Goal: Task Accomplishment & Management: Manage account settings

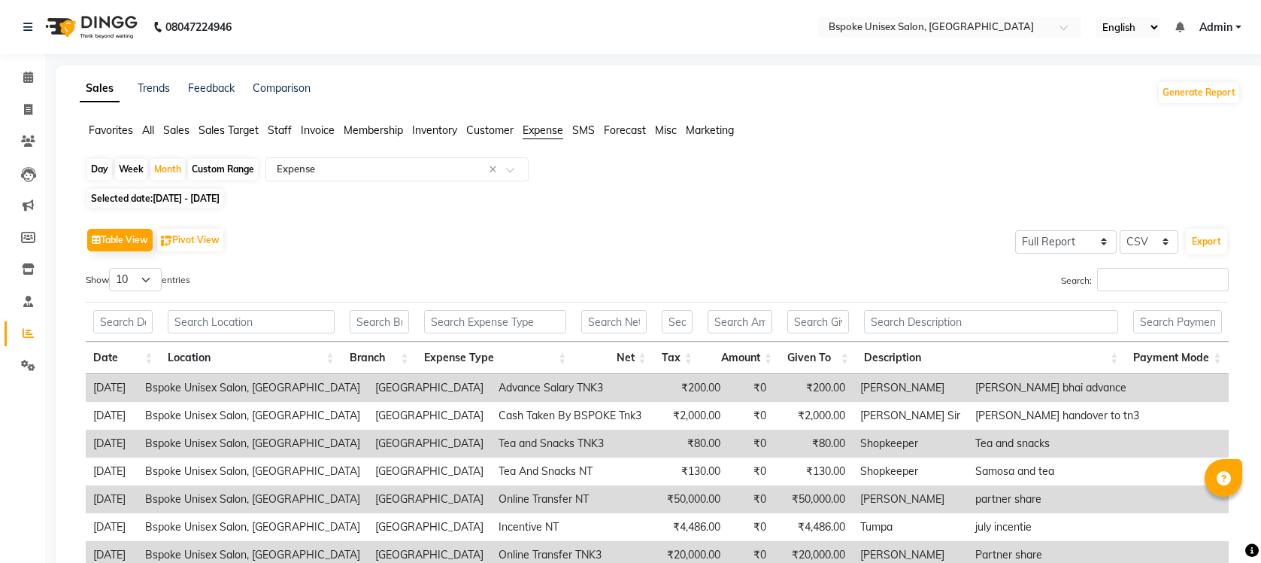
select select "full_report"
select select "csv"
click at [16, 328] on span at bounding box center [28, 333] width 26 height 17
click at [21, 357] on span at bounding box center [28, 365] width 26 height 17
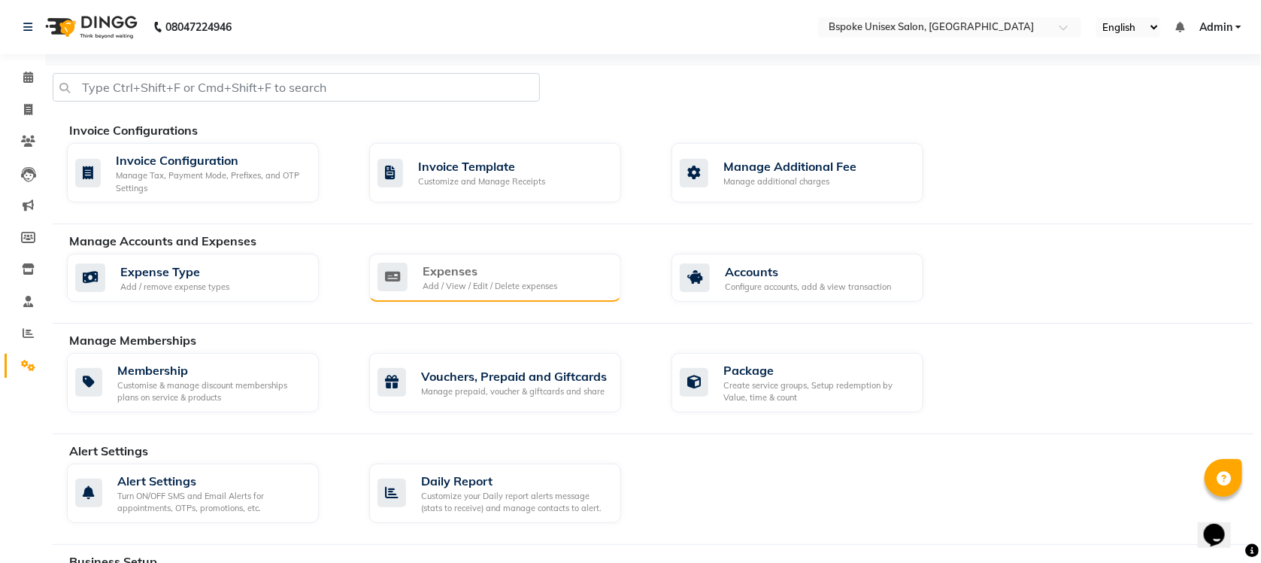
click at [483, 269] on div "Expenses" at bounding box center [490, 271] width 135 height 18
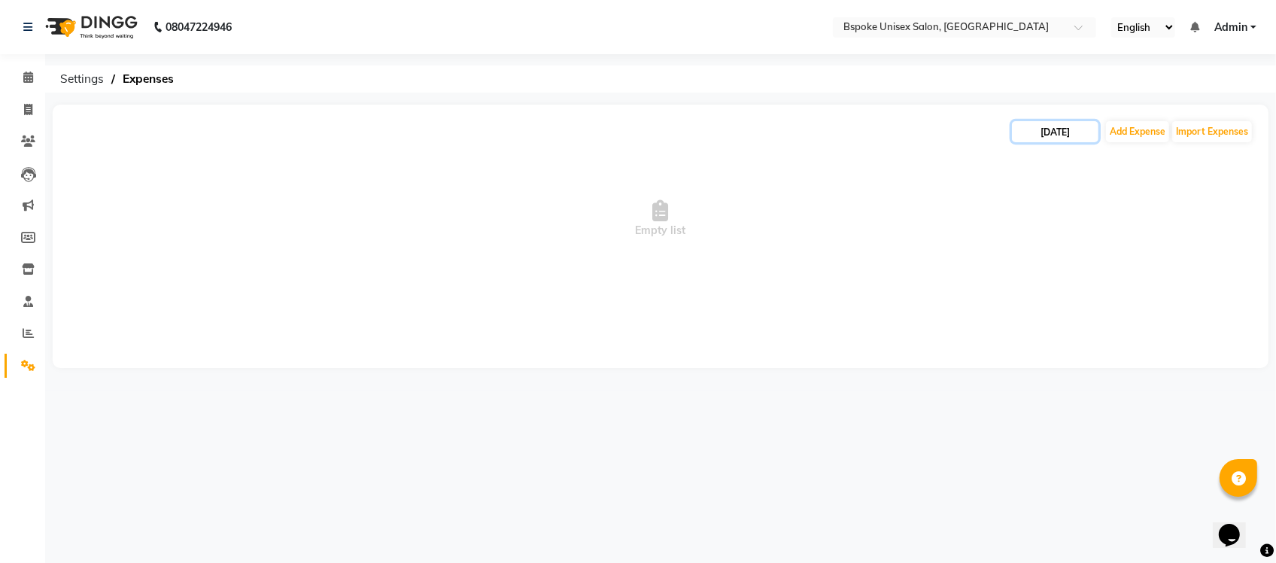
click at [1065, 122] on input "[DATE]" at bounding box center [1055, 131] width 86 height 21
select select "9"
select select "2025"
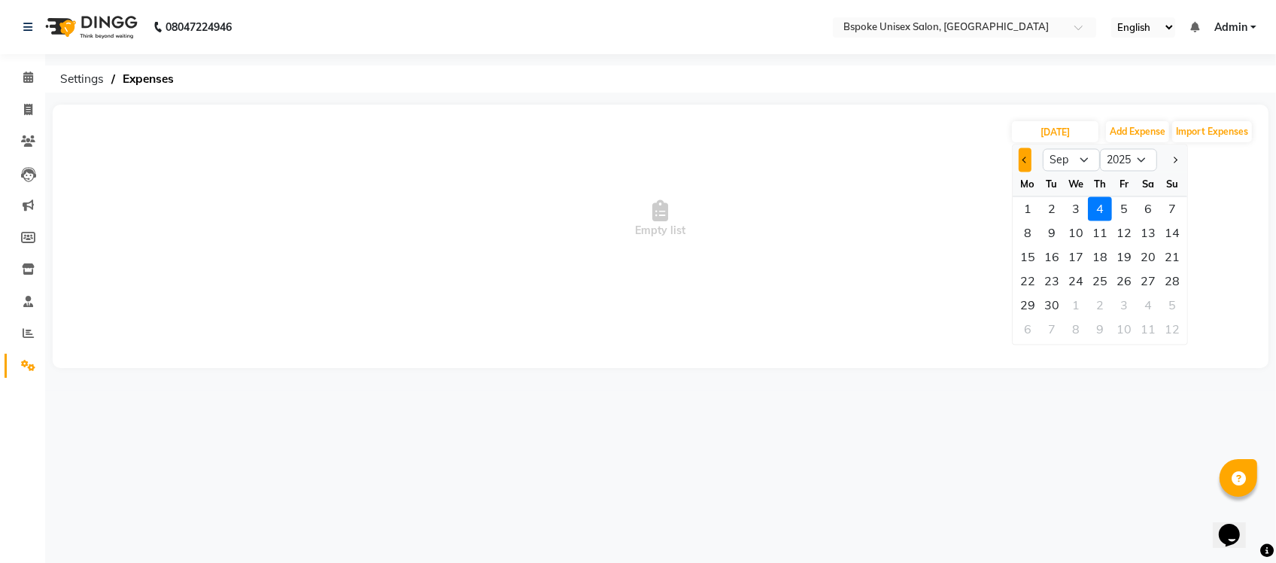
click at [1027, 160] on button "Previous month" at bounding box center [1024, 160] width 13 height 24
select select "8"
click at [1139, 261] on div "16" at bounding box center [1148, 257] width 24 height 24
type input "16-08-2025"
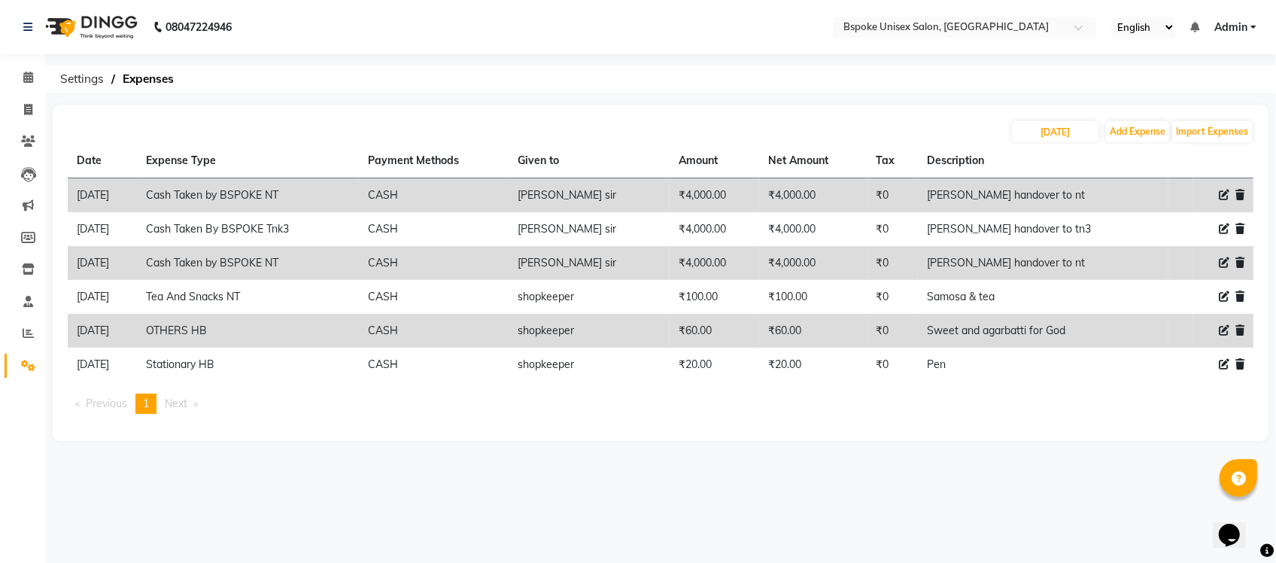
click at [1239, 194] on icon at bounding box center [1239, 195] width 9 height 11
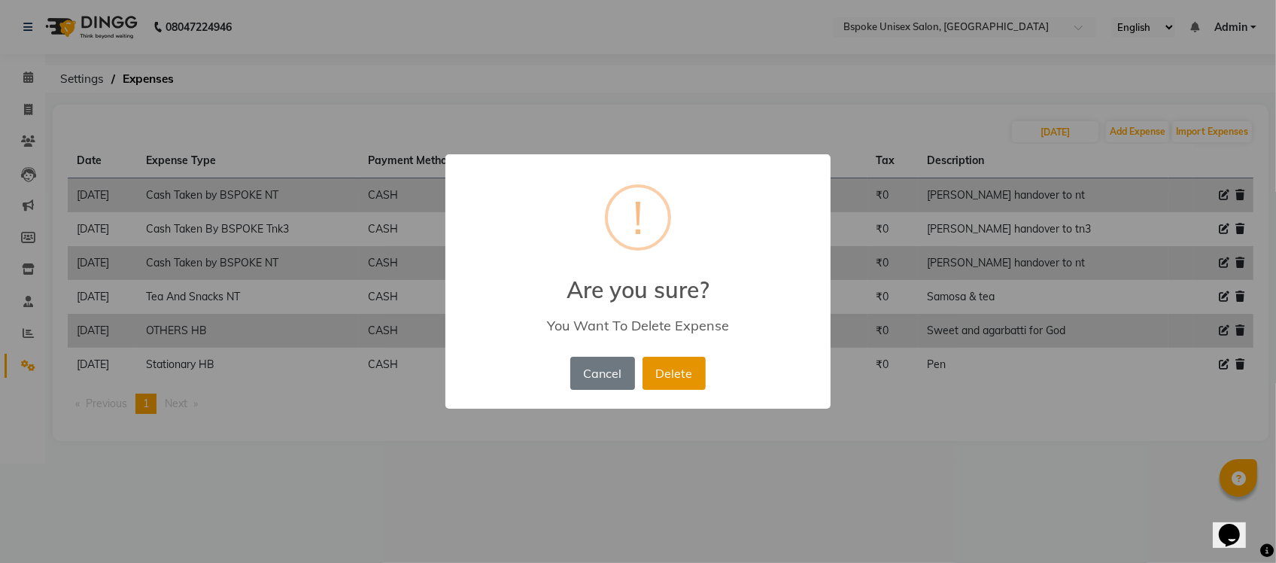
click at [675, 380] on button "Delete" at bounding box center [673, 372] width 63 height 33
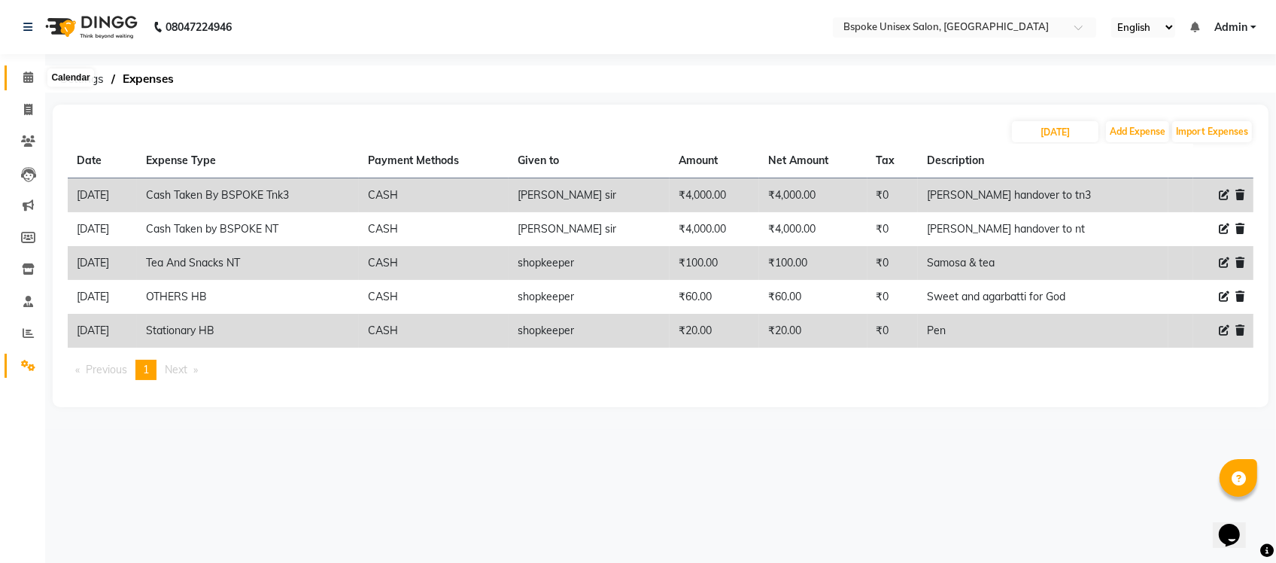
click at [25, 75] on icon at bounding box center [28, 76] width 10 height 11
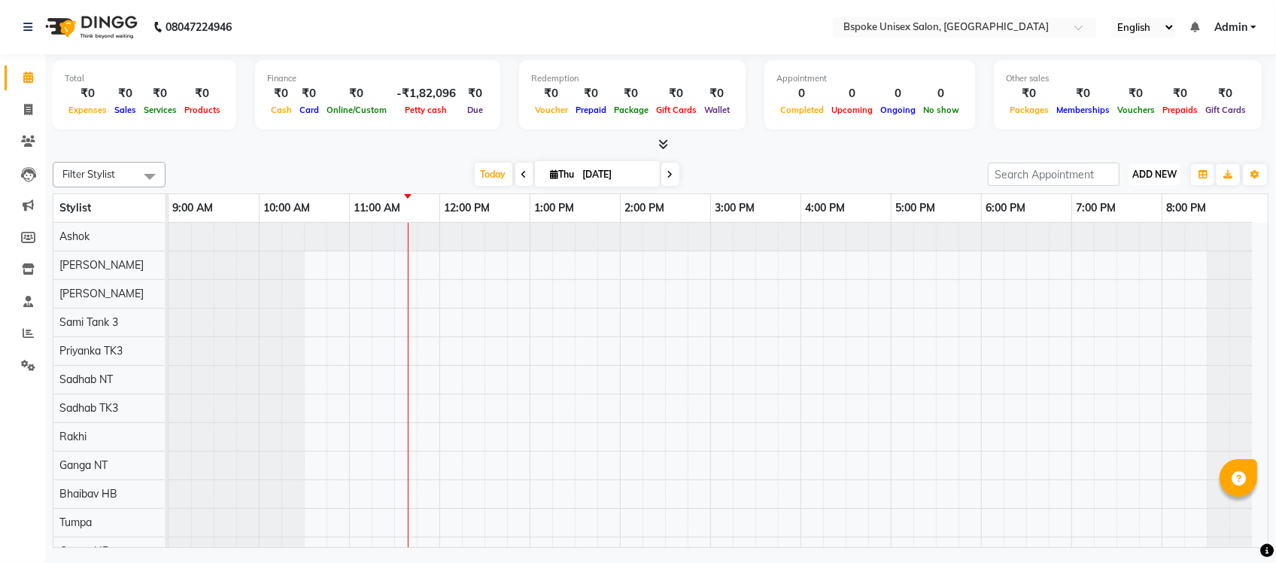
click at [1151, 166] on button "ADD NEW Toggle Dropdown" at bounding box center [1154, 174] width 52 height 21
click at [1099, 246] on link "Add Expense" at bounding box center [1119, 242] width 119 height 20
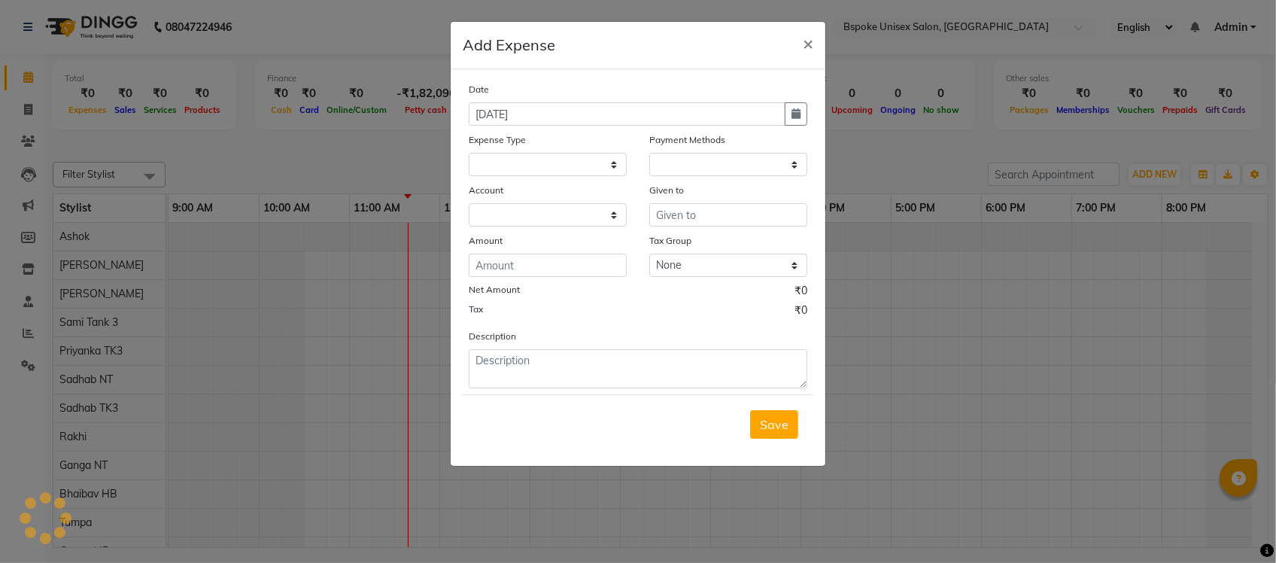
select select
select select "1"
select select "1896"
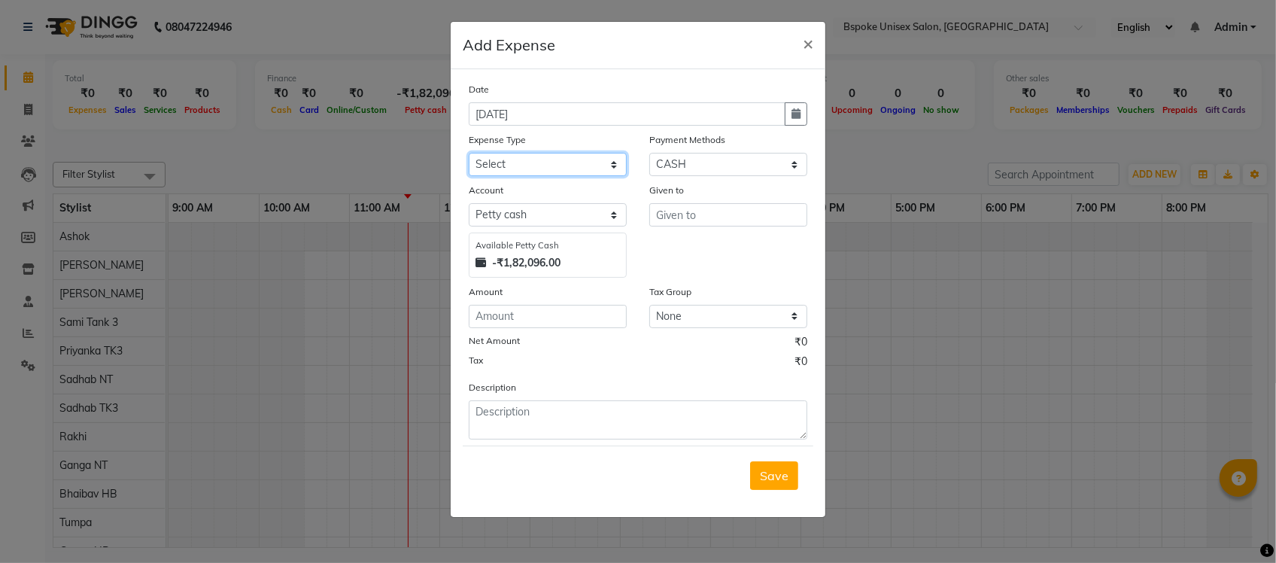
click at [585, 162] on select "Select AC EMI HB AC EMI NT ADVANCE SALARY HB Advance Salary NT Advance Salary T…" at bounding box center [548, 164] width 158 height 23
select select "1823"
click at [469, 153] on select "Select AC EMI HB AC EMI NT ADVANCE SALARY HB Advance Salary NT Advance Salary T…" at bounding box center [548, 164] width 158 height 23
click at [673, 162] on select "Select GPay ONLINE UPI PhonePe CASH CARD PayTM NearBuy Prepaid Voucher Points P…" at bounding box center [728, 164] width 158 height 23
select select "3"
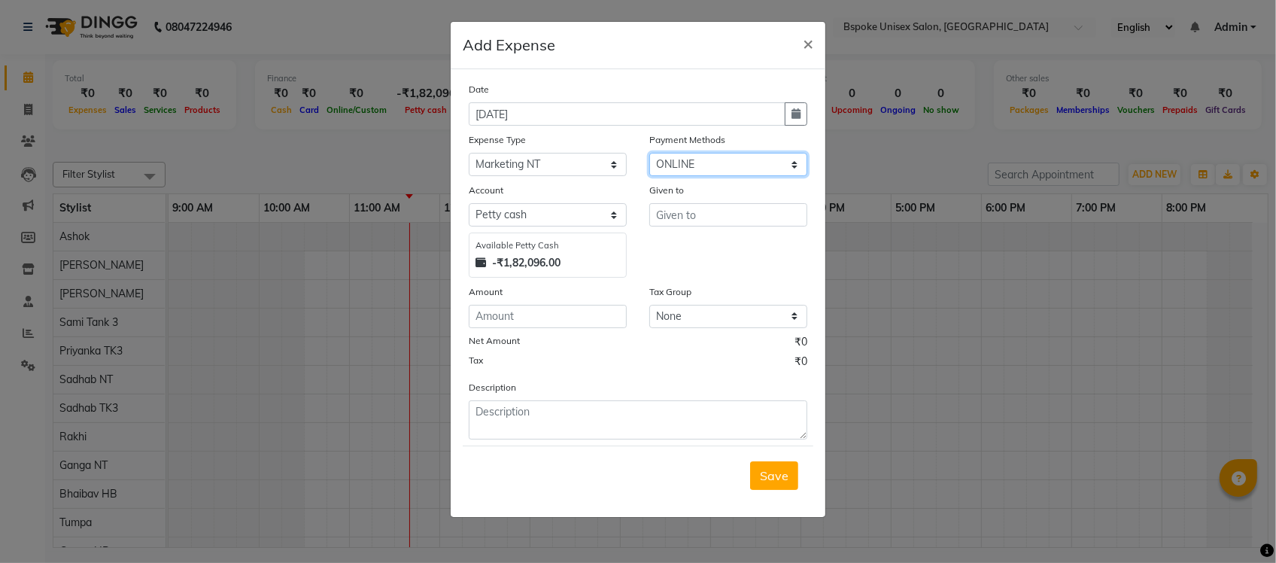
click at [649, 153] on select "Select GPay ONLINE UPI PhonePe CASH CARD PayTM NearBuy Prepaid Voucher Points P…" at bounding box center [728, 164] width 158 height 23
select select "968"
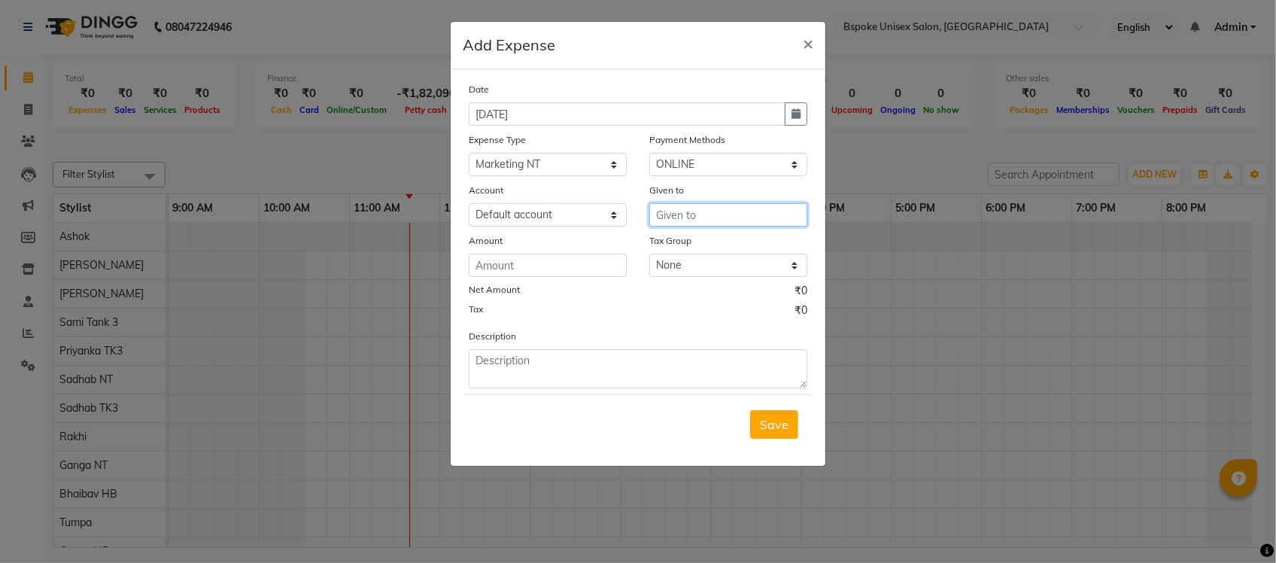
click at [672, 216] on input "text" at bounding box center [728, 214] width 158 height 23
type input "Google"
click at [598, 262] on input "1" at bounding box center [548, 264] width 158 height 23
type input "1000"
click at [491, 369] on textarea at bounding box center [638, 368] width 338 height 39
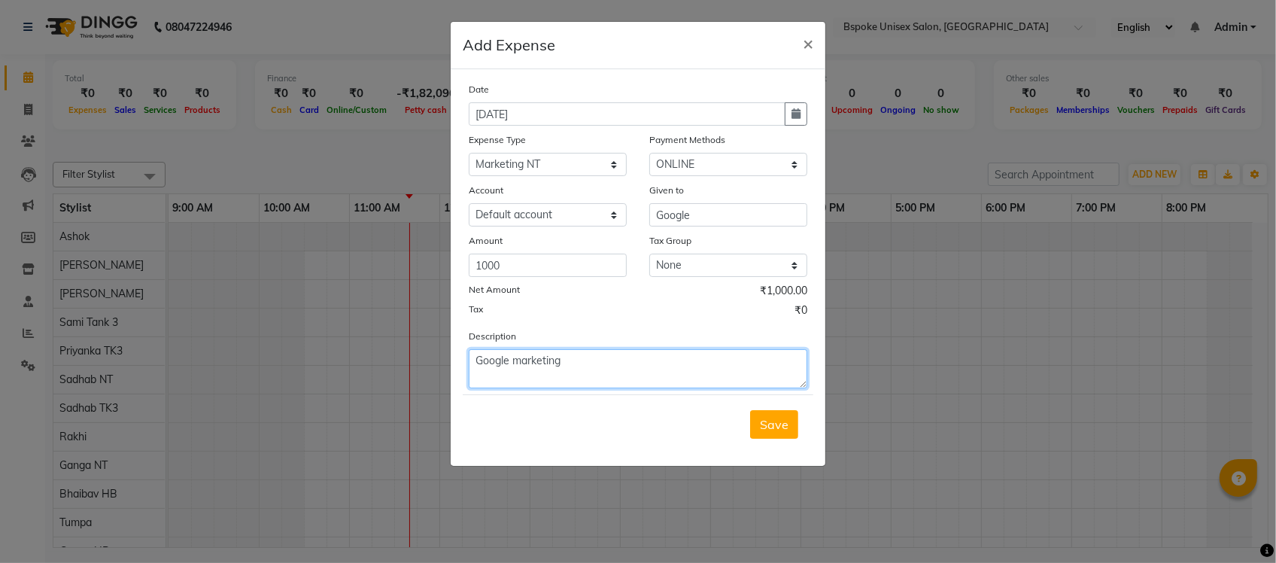
type textarea "Google marketing"
click at [569, 314] on div "Tax ₹0" at bounding box center [638, 312] width 338 height 20
click at [762, 417] on span "Save" at bounding box center [774, 424] width 29 height 15
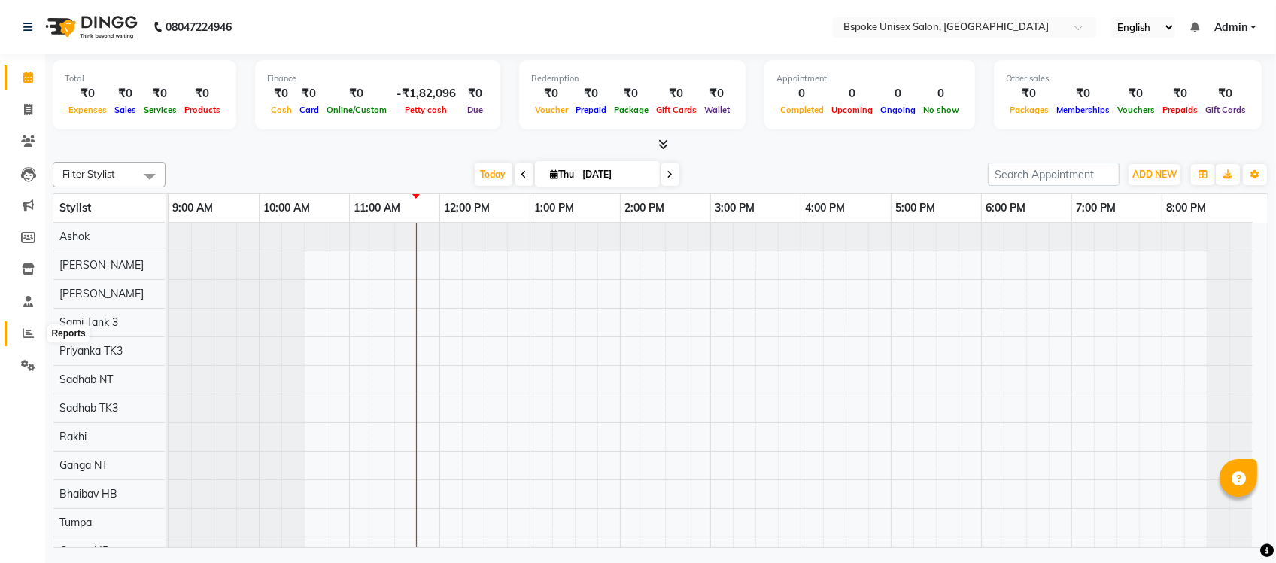
click at [19, 332] on span at bounding box center [28, 333] width 26 height 17
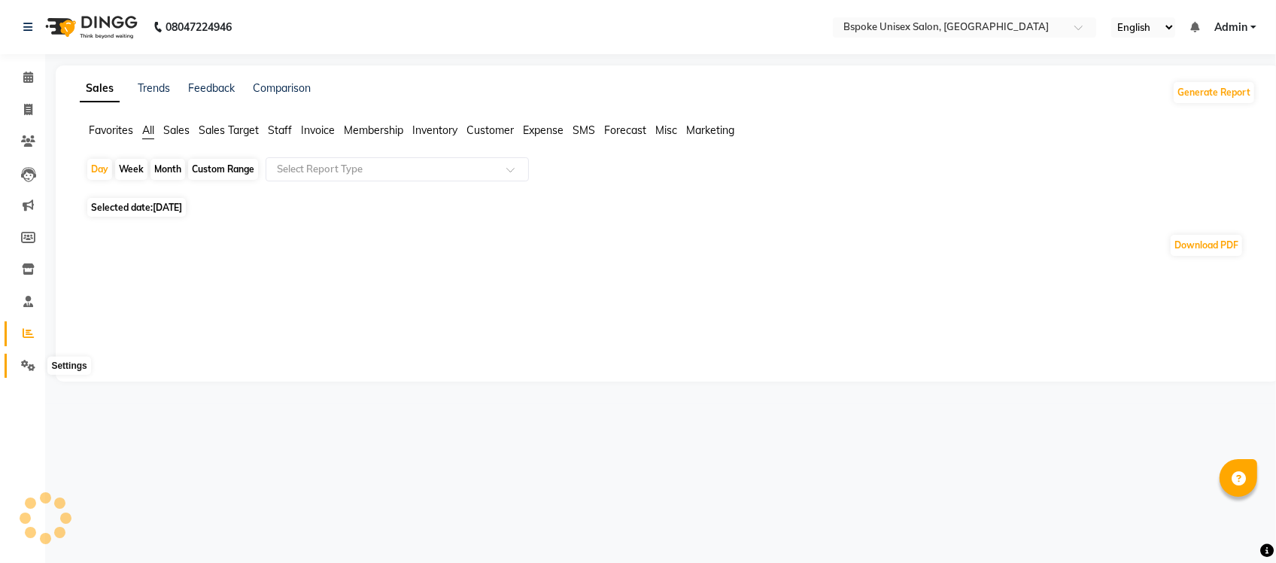
click at [24, 366] on icon at bounding box center [28, 365] width 14 height 11
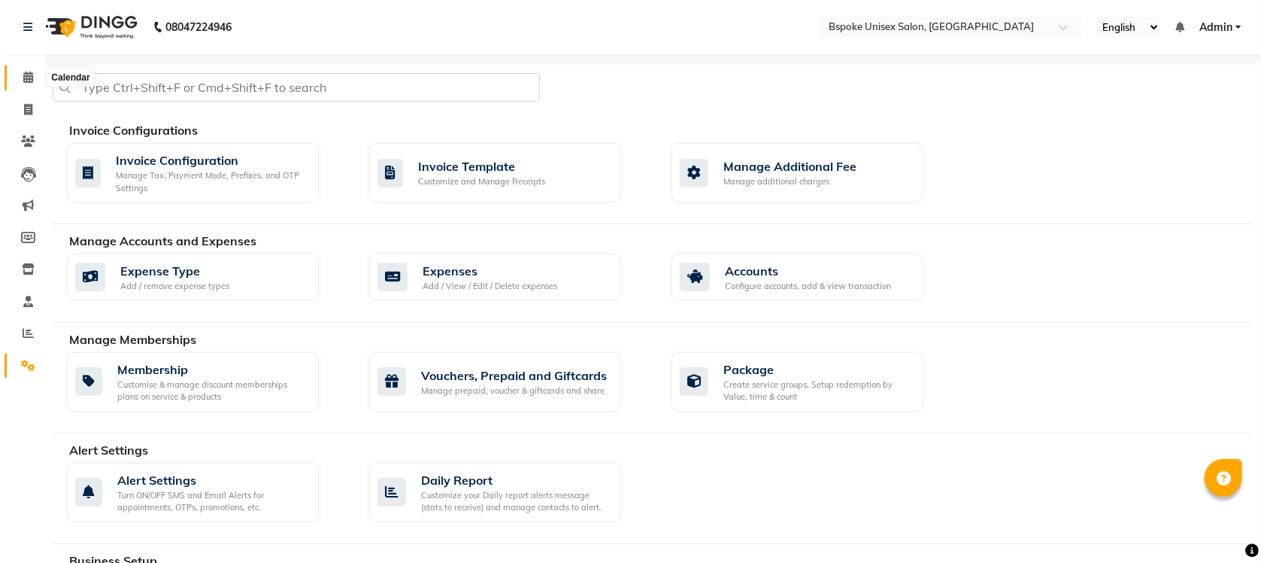
click at [25, 83] on icon at bounding box center [28, 76] width 10 height 11
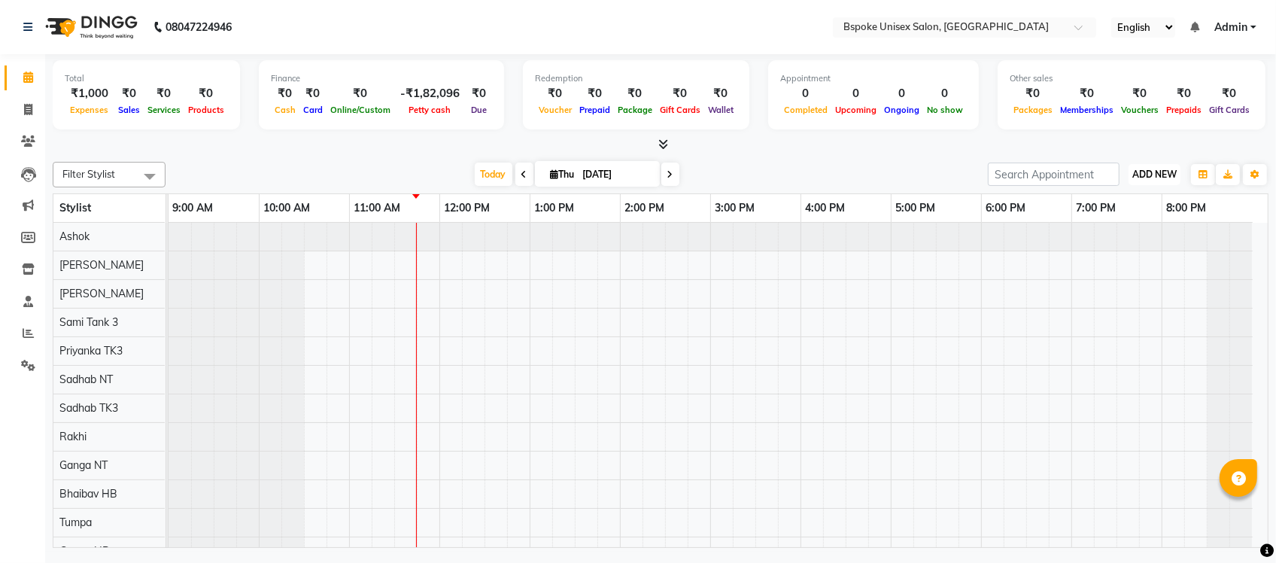
click at [1140, 178] on span "ADD NEW" at bounding box center [1154, 173] width 44 height 11
click at [1093, 246] on link "Add Expense" at bounding box center [1119, 242] width 119 height 20
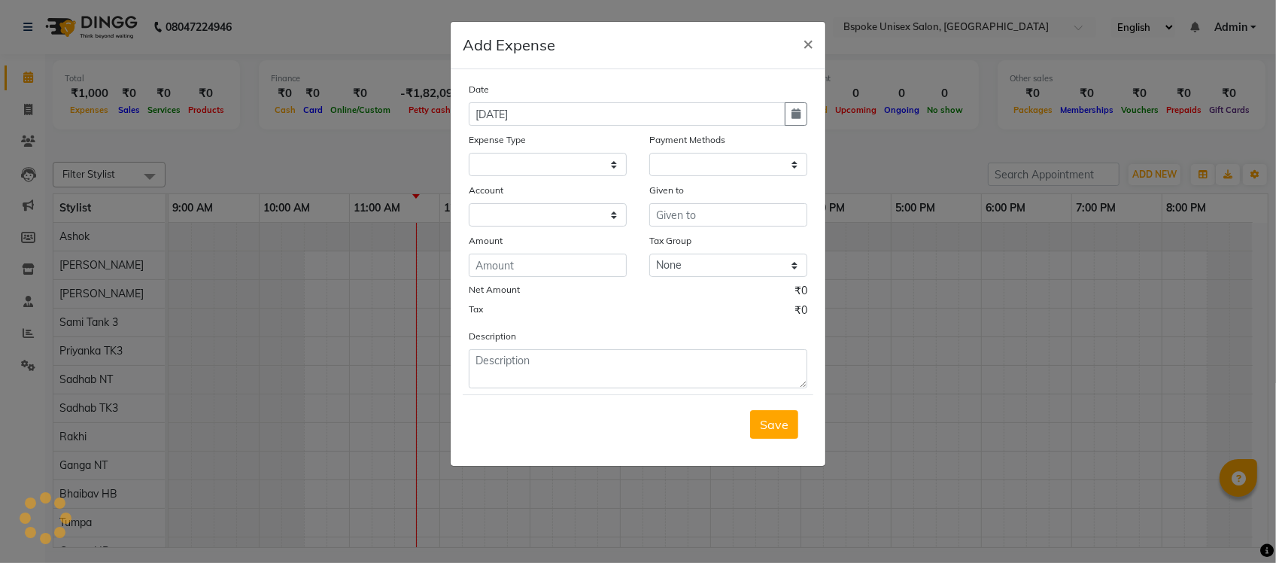
select select
select select "1"
select select "1896"
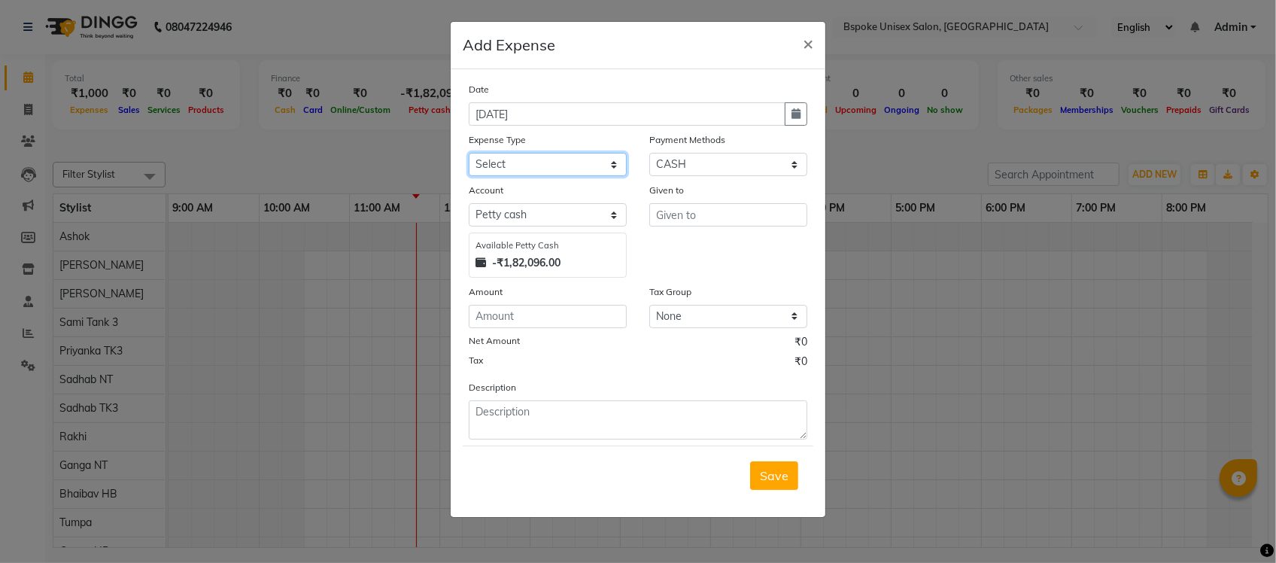
click at [568, 171] on select "Select AC EMI HB AC EMI NT ADVANCE SALARY HB Advance Salary NT Advance Salary T…" at bounding box center [548, 164] width 158 height 23
select select "4118"
click at [469, 153] on select "Select AC EMI HB AC EMI NT ADVANCE SALARY HB Advance Salary NT Advance Salary T…" at bounding box center [548, 164] width 158 height 23
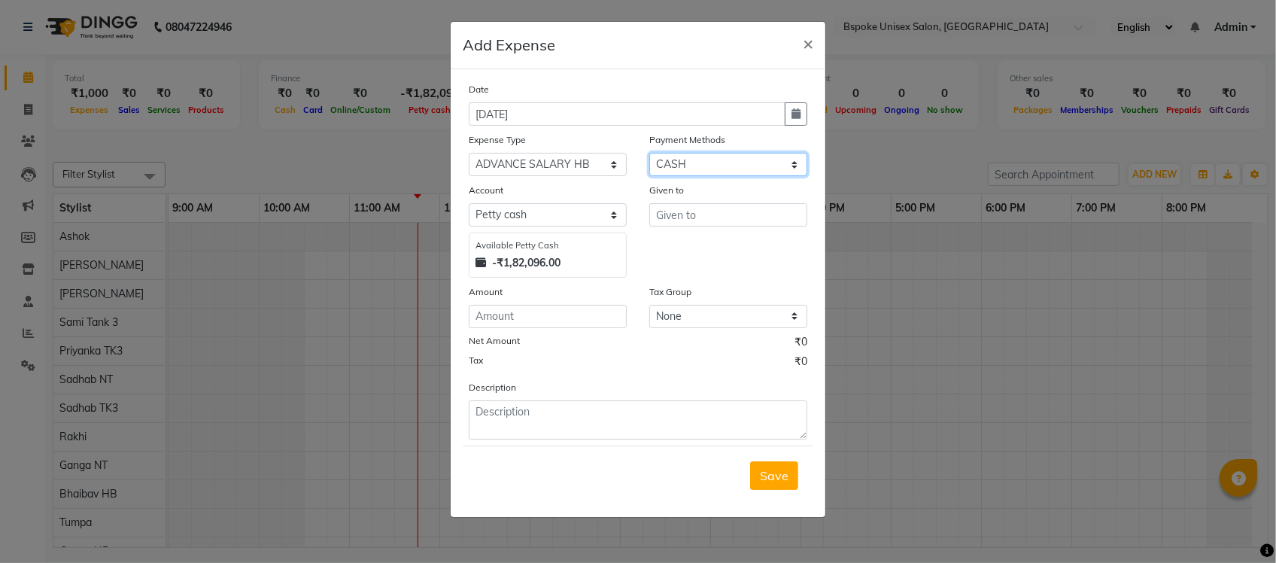
click at [698, 163] on select "Select GPay ONLINE UPI PhonePe CASH CARD PayTM NearBuy Prepaid Voucher Points P…" at bounding box center [728, 164] width 158 height 23
select select "3"
click at [649, 153] on select "Select GPay ONLINE UPI PhonePe CASH CARD PayTM NearBuy Prepaid Voucher Points P…" at bounding box center [728, 164] width 158 height 23
select select "968"
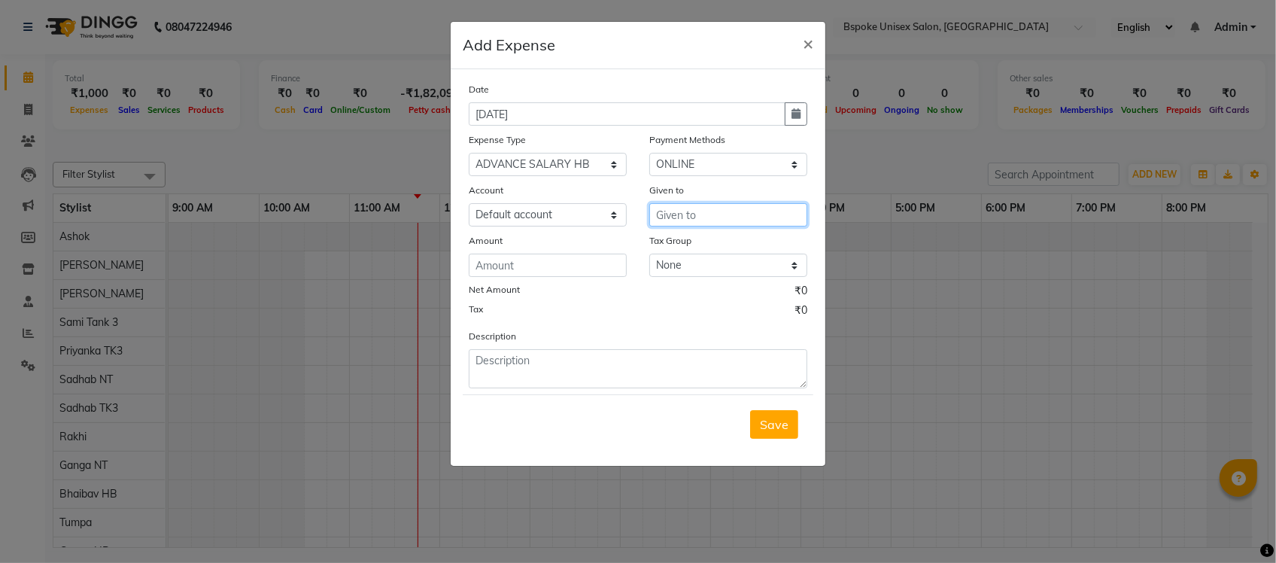
click at [666, 212] on input "text" at bounding box center [728, 214] width 158 height 23
type input "Ashok"
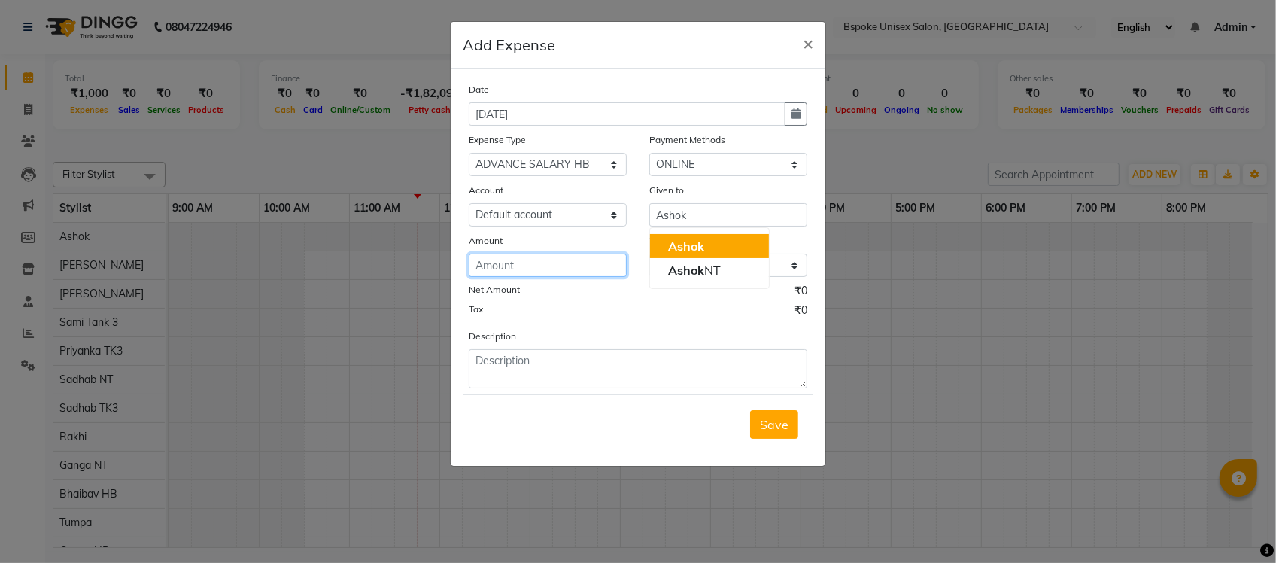
click at [546, 265] on input "number" at bounding box center [548, 264] width 158 height 23
type input "5000"
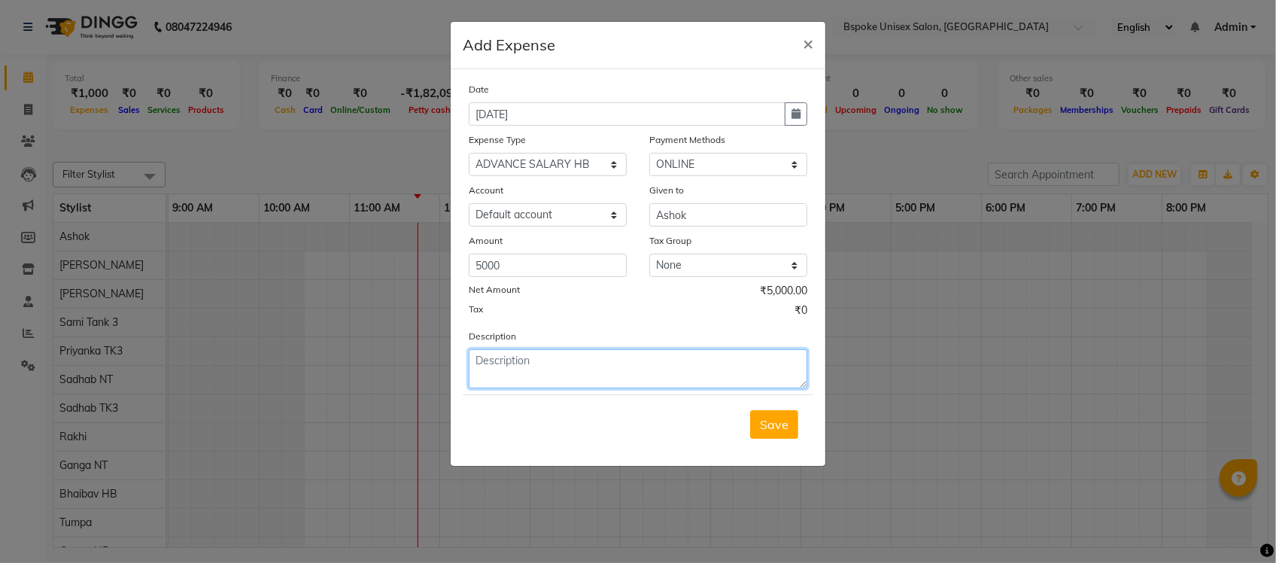
click at [508, 357] on textarea at bounding box center [638, 368] width 338 height 39
type textarea "advance salary"
click at [765, 417] on span "Save" at bounding box center [774, 424] width 29 height 15
